Goal: Complete application form

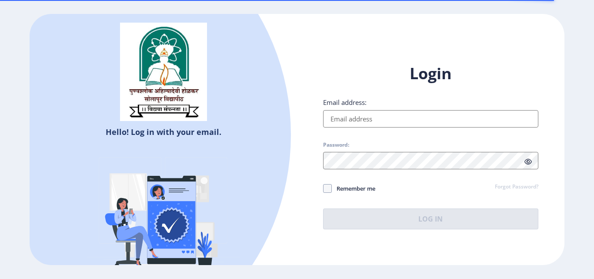
click at [340, 113] on input "Email address:" at bounding box center [430, 118] width 215 height 17
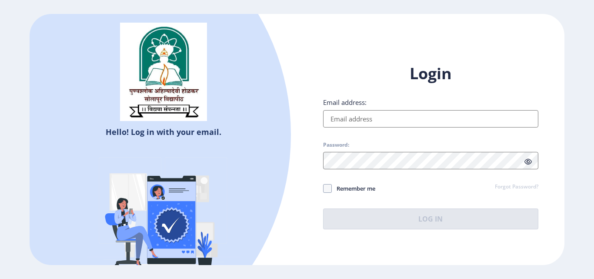
type input "[EMAIL_ADDRESS][DOMAIN_NAME]"
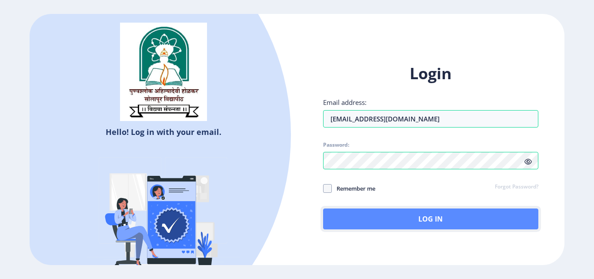
click at [420, 210] on button "Log In" at bounding box center [430, 218] width 215 height 21
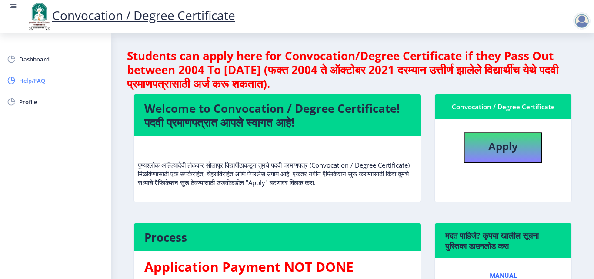
click at [36, 85] on span "Help/FAQ" at bounding box center [61, 80] width 85 height 10
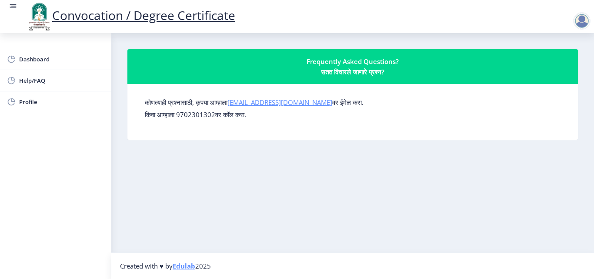
click at [273, 101] on link "[EMAIL_ADDRESS][DOMAIN_NAME]" at bounding box center [279, 102] width 105 height 9
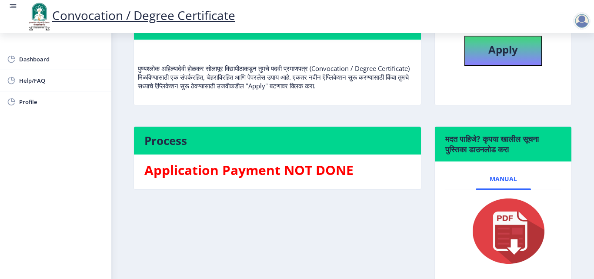
scroll to position [98, 0]
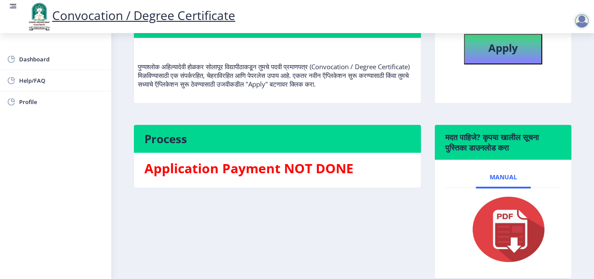
click at [520, 248] on img at bounding box center [503, 229] width 87 height 70
click at [509, 50] on b "Apply" at bounding box center [503, 47] width 30 height 14
select select
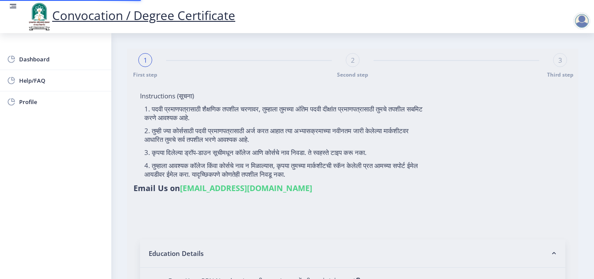
type input "2015032500206062"
select select "Regular"
select select "2018"
select select "May"
select select "Grade A"
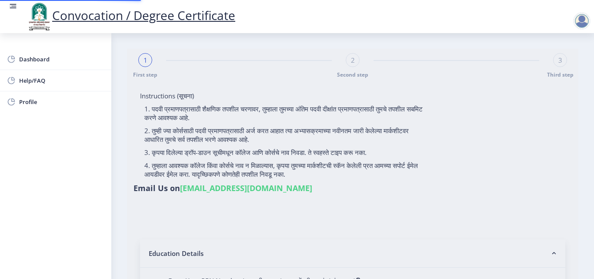
type input "589780"
type input "Shabana"
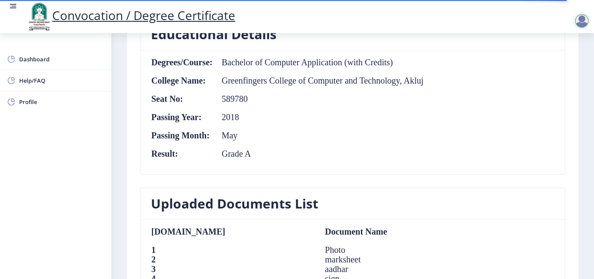
scroll to position [451, 0]
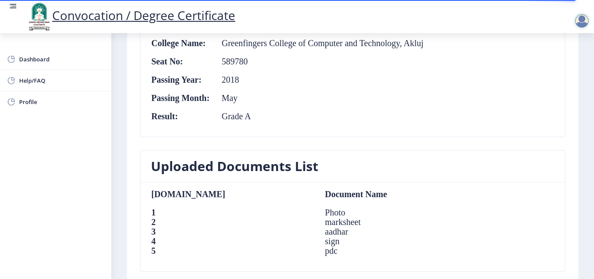
drag, startPoint x: 588, startPoint y: 185, endPoint x: 591, endPoint y: 232, distance: 47.1
click at [591, 232] on nb-layout-column "First step Second step 3 Third step Solapur University Application Form for Con…" at bounding box center [352, 82] width 483 height 1001
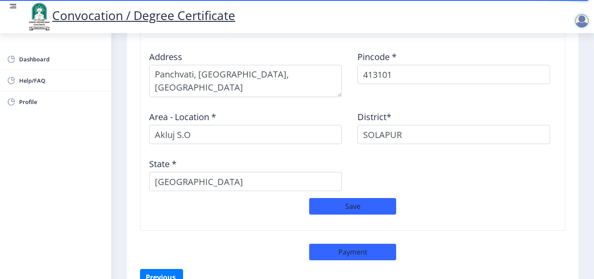
scroll to position [752, 0]
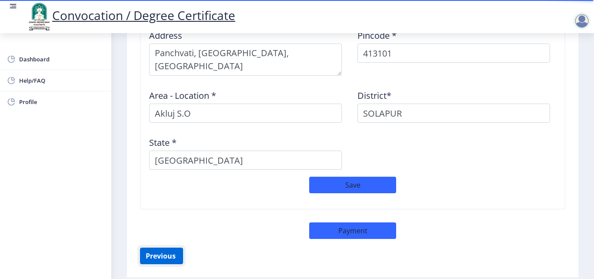
click at [154, 248] on button "Previous ‍" at bounding box center [161, 255] width 43 height 17
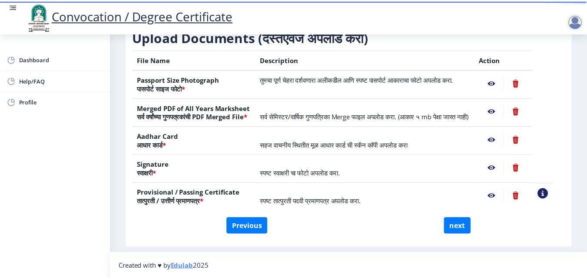
scroll to position [160, 0]
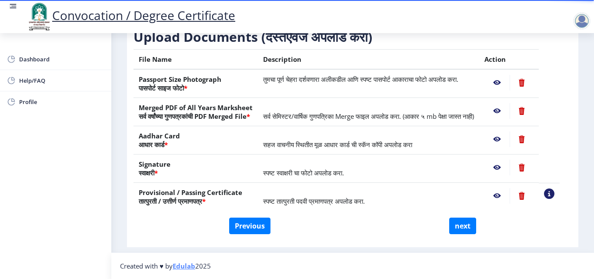
click at [506, 75] on nb-action at bounding box center [496, 83] width 25 height 16
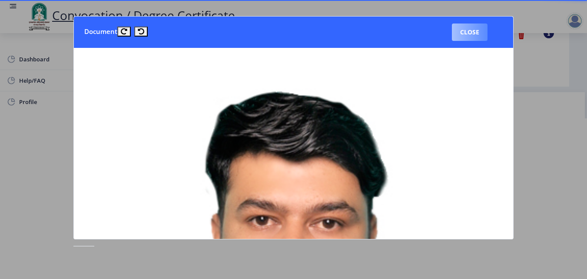
click at [471, 35] on button "Close" at bounding box center [470, 31] width 36 height 17
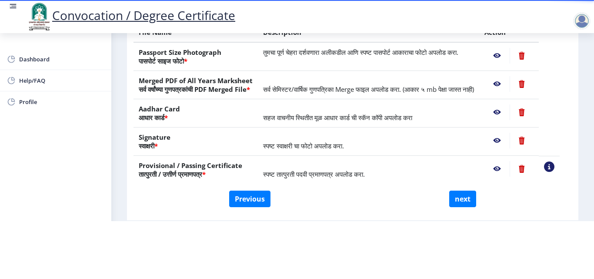
scroll to position [110, 0]
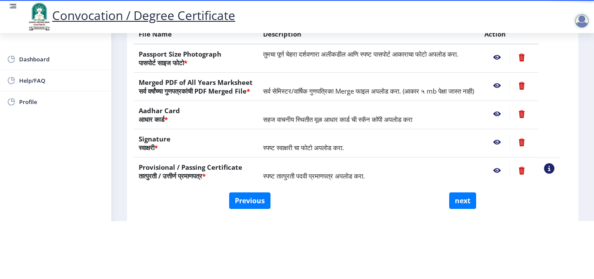
click at [507, 78] on nb-action at bounding box center [496, 86] width 25 height 16
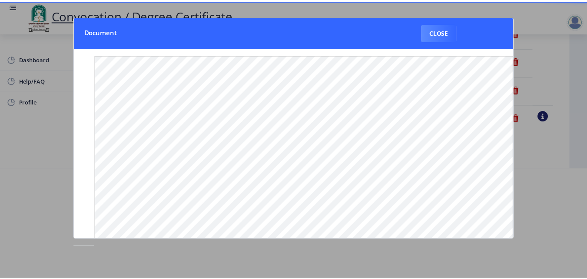
scroll to position [0, 0]
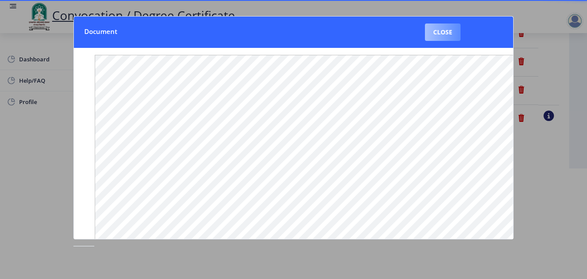
click at [448, 32] on button "Close" at bounding box center [443, 31] width 36 height 17
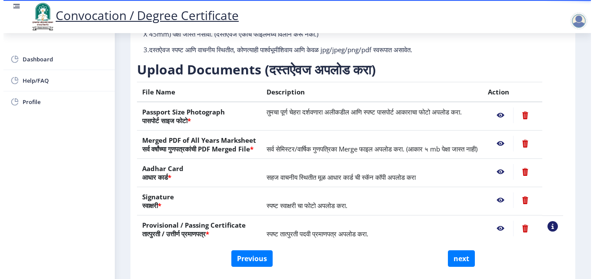
scroll to position [75, 0]
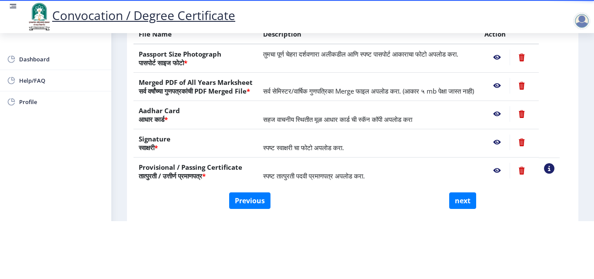
click at [504, 78] on nb-action at bounding box center [496, 86] width 25 height 16
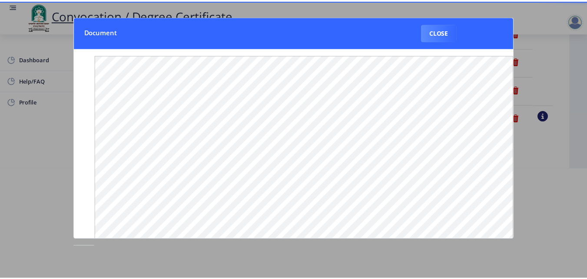
scroll to position [0, 0]
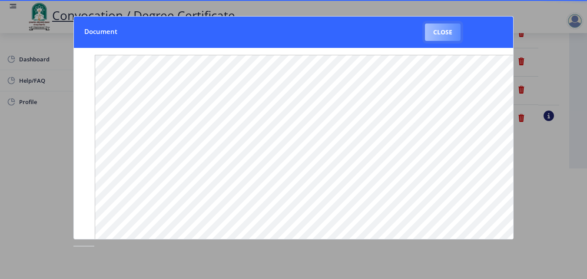
click at [442, 37] on button "Close" at bounding box center [443, 31] width 36 height 17
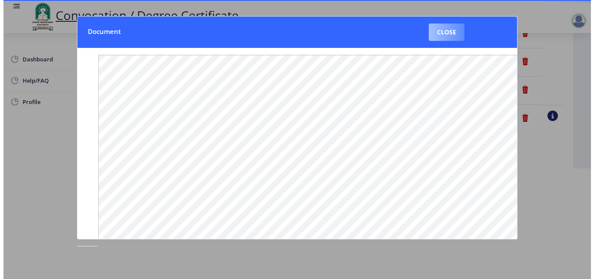
scroll to position [75, 0]
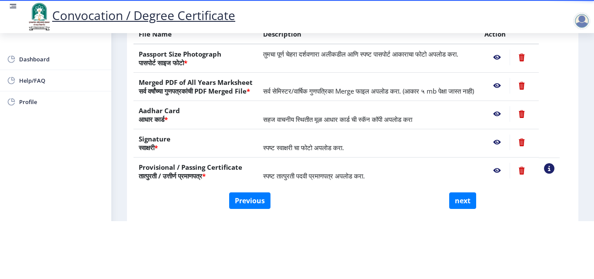
click at [507, 117] on nb-action at bounding box center [496, 114] width 25 height 16
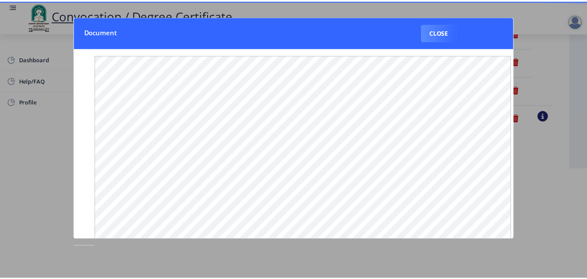
scroll to position [0, 0]
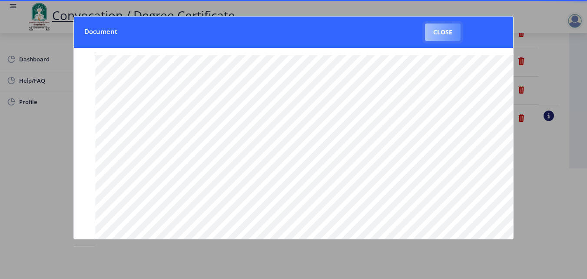
click at [445, 36] on button "Close" at bounding box center [443, 31] width 36 height 17
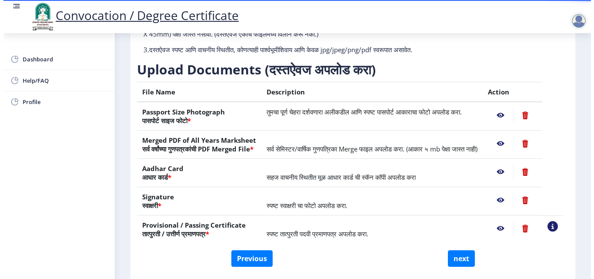
scroll to position [75, 0]
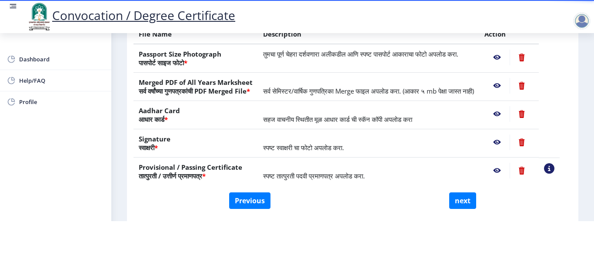
click at [510, 140] on nb-action at bounding box center [496, 142] width 25 height 16
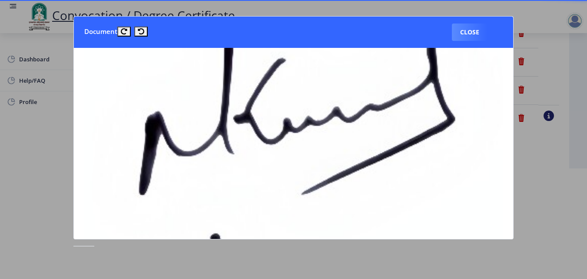
scroll to position [264, 0]
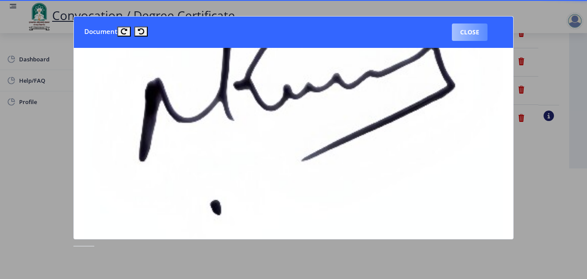
click at [473, 39] on button "Close" at bounding box center [470, 31] width 36 height 17
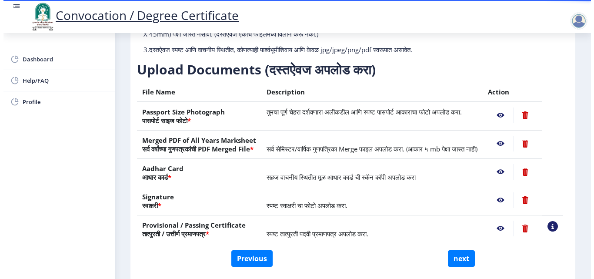
scroll to position [75, 0]
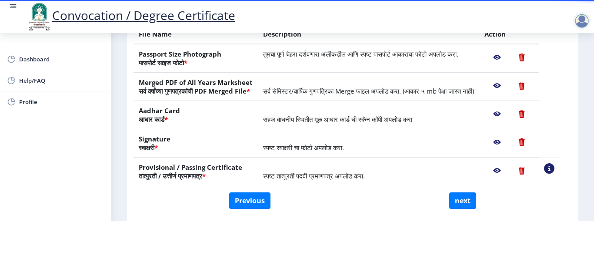
click at [506, 170] on nb-action at bounding box center [496, 171] width 25 height 16
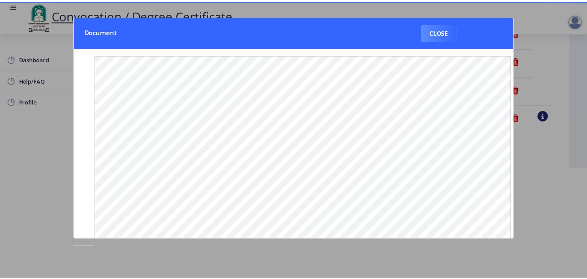
scroll to position [0, 0]
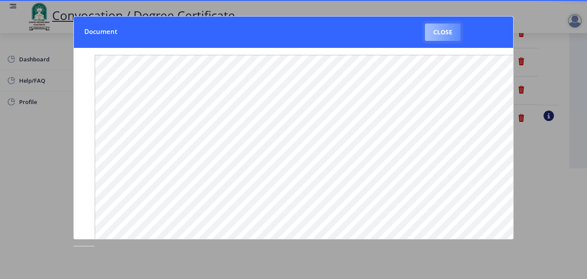
click at [444, 41] on button "Close" at bounding box center [443, 31] width 36 height 17
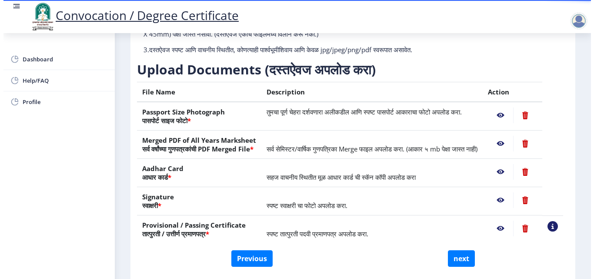
scroll to position [75, 0]
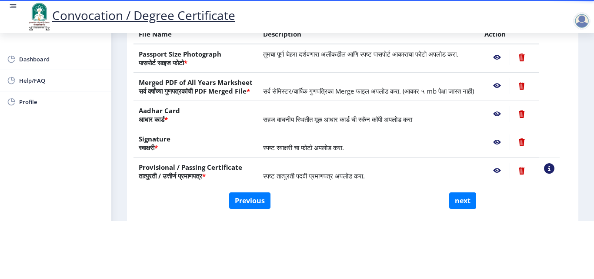
click at [508, 172] on nb-action at bounding box center [496, 171] width 25 height 16
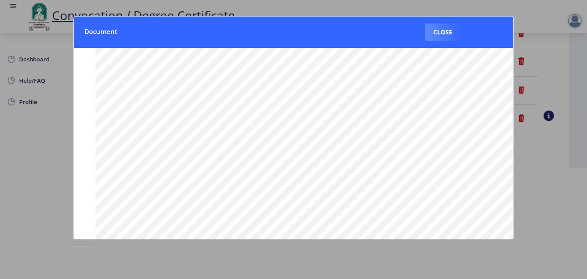
scroll to position [19, 0]
click at [450, 34] on button "Close" at bounding box center [443, 31] width 36 height 17
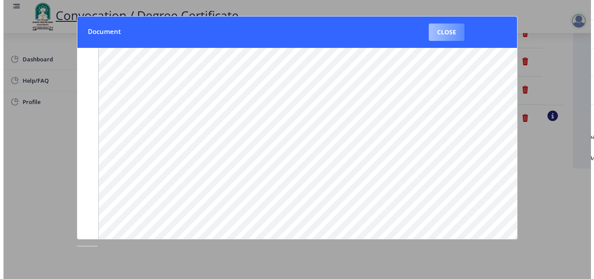
scroll to position [75, 0]
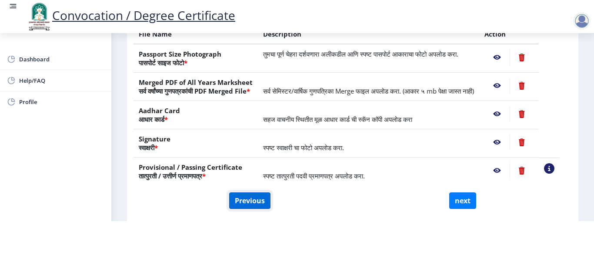
click at [244, 196] on button "Previous" at bounding box center [249, 200] width 41 height 17
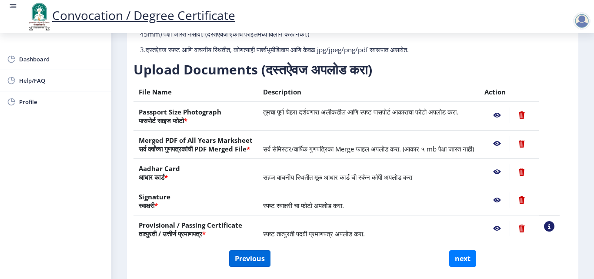
select select "Regular"
select select "2018"
select select "May"
select select "Grade A"
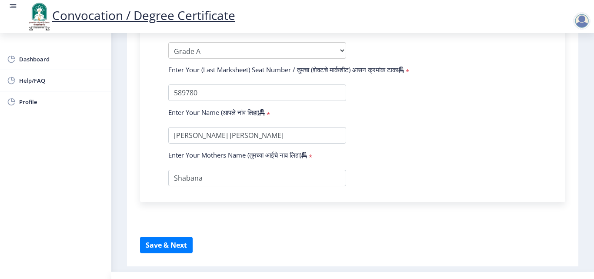
scroll to position [545, 0]
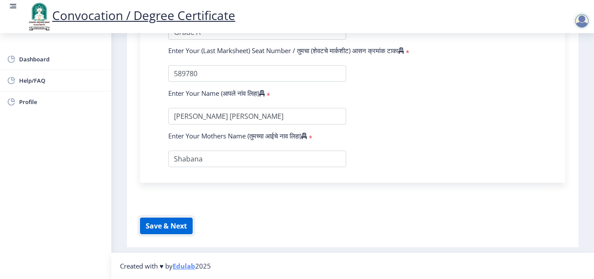
click at [183, 233] on button "Save & Next" at bounding box center [166, 225] width 53 height 17
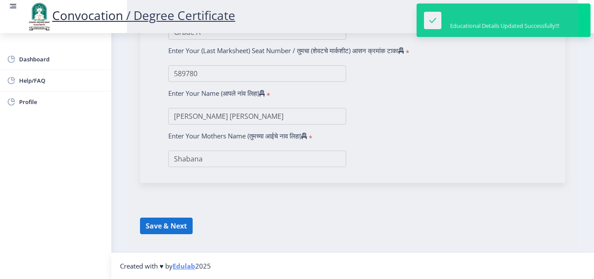
select select
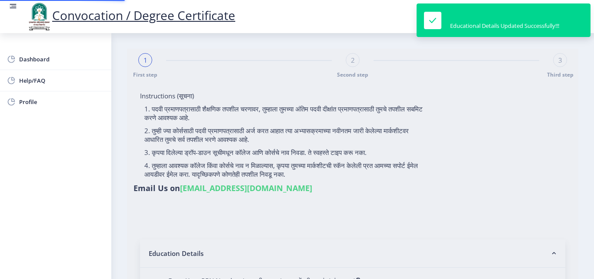
type input "2015032500206062"
select select "Regular"
select select "2018"
select select "May"
select select "Grade A"
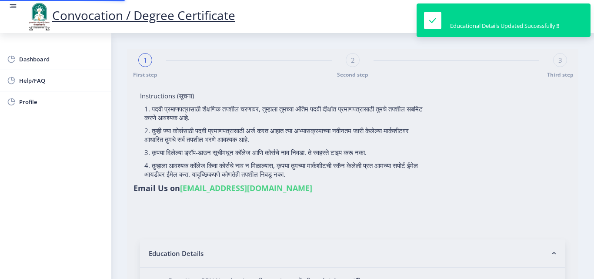
type input "589780"
type input "Shabana"
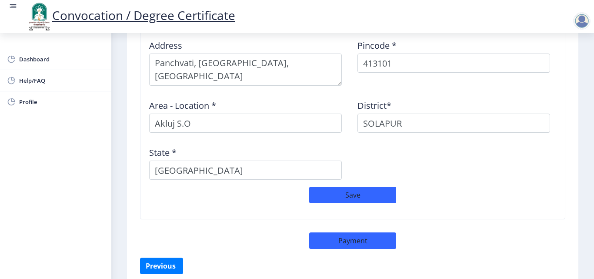
scroll to position [737, 0]
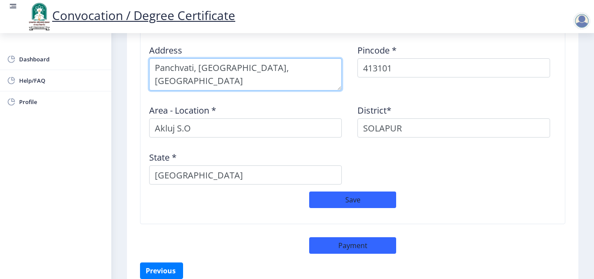
click at [194, 61] on textarea at bounding box center [245, 74] width 193 height 32
click at [239, 60] on textarea at bounding box center [245, 74] width 193 height 32
click at [153, 59] on textarea at bounding box center [245, 74] width 193 height 32
type textarea "Panchvati stop, [GEOGRAPHIC_DATA], [GEOGRAPHIC_DATA]"
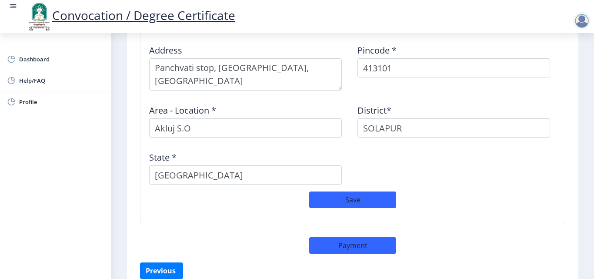
click at [583, 24] on div at bounding box center [581, 20] width 17 height 17
click at [563, 66] on span "Log out" at bounding box center [559, 68] width 56 height 10
